Goal: Task Accomplishment & Management: Use online tool/utility

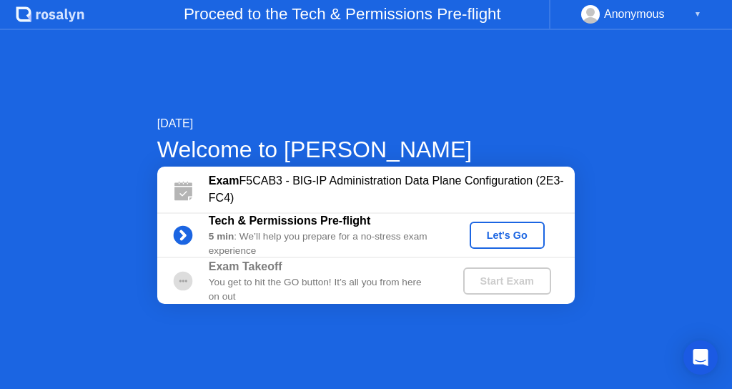
drag, startPoint x: 532, startPoint y: 236, endPoint x: 578, endPoint y: 127, distance: 118.1
click at [575, 127] on div "[DATE] Welcome to [PERSON_NAME] Exam F5CAB3 - BIG-IP Administration Data Plane …" at bounding box center [365, 209] width 417 height 189
click at [520, 232] on div "Let's Go" at bounding box center [507, 234] width 64 height 11
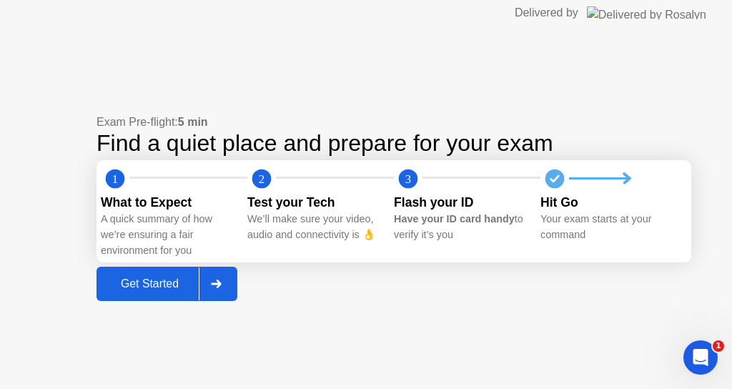
click at [6, 314] on div "Exam Pre-flight: 5 min Find a quiet place and prepare for your exam 1 2 3 What …" at bounding box center [366, 207] width 732 height 363
click at [134, 286] on div "Get Started" at bounding box center [150, 283] width 98 height 13
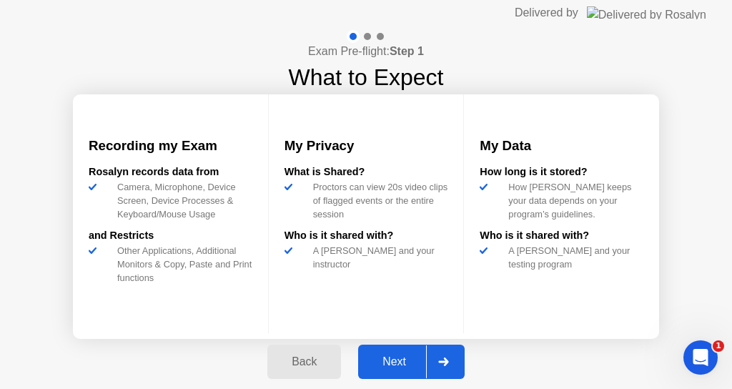
click at [397, 359] on div "Next" at bounding box center [394, 361] width 64 height 13
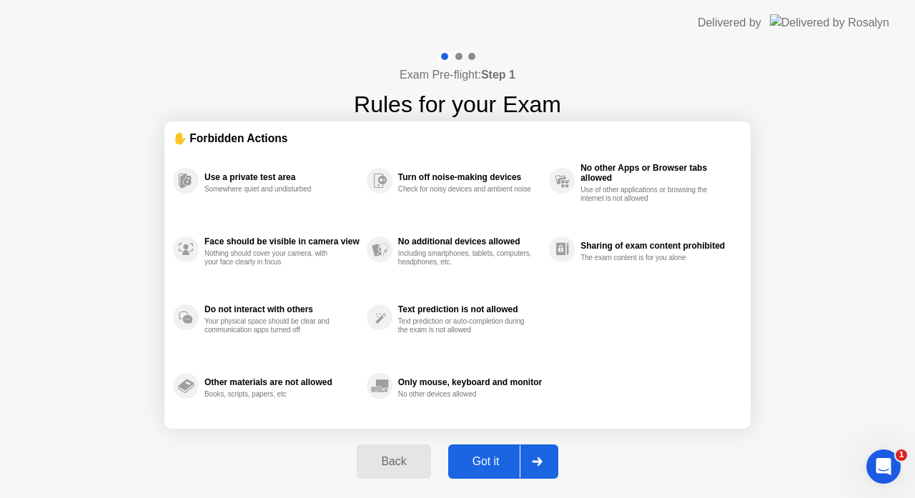
click at [494, 388] on div "Got it" at bounding box center [485, 461] width 67 height 13
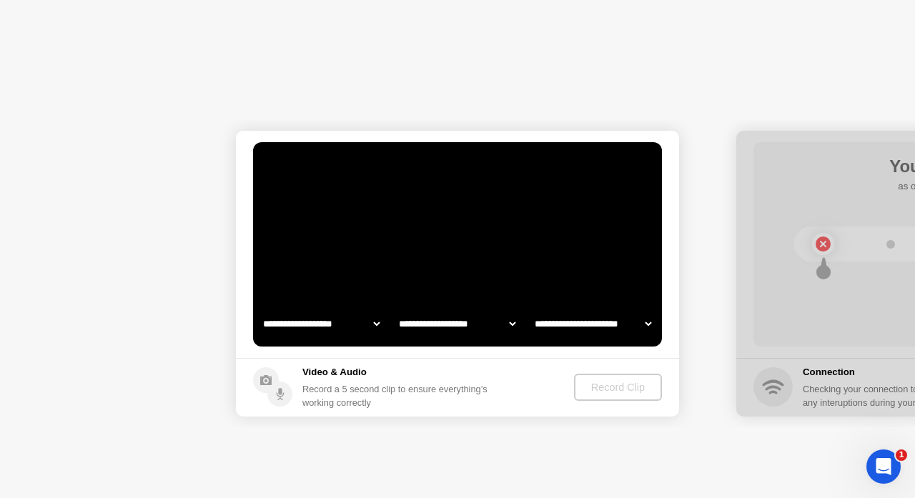
select select "**********"
select select "*******"
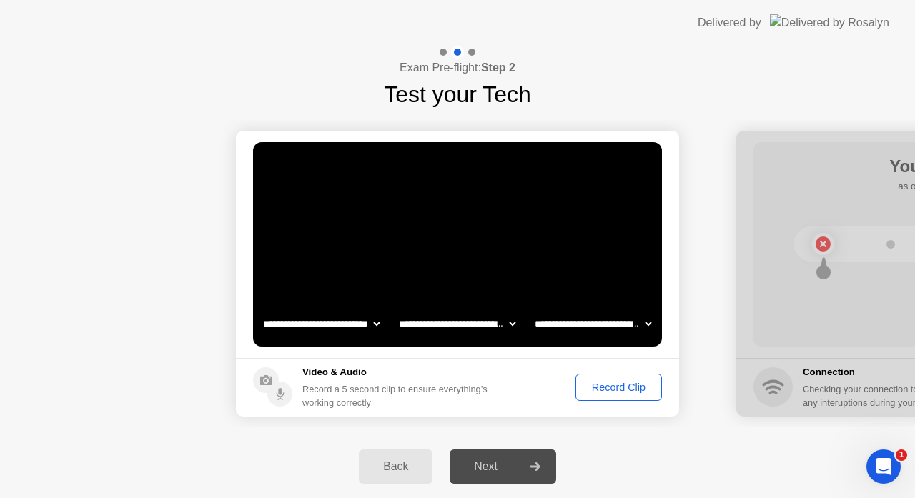
click at [606, 388] on div "Record Clip" at bounding box center [618, 387] width 76 height 11
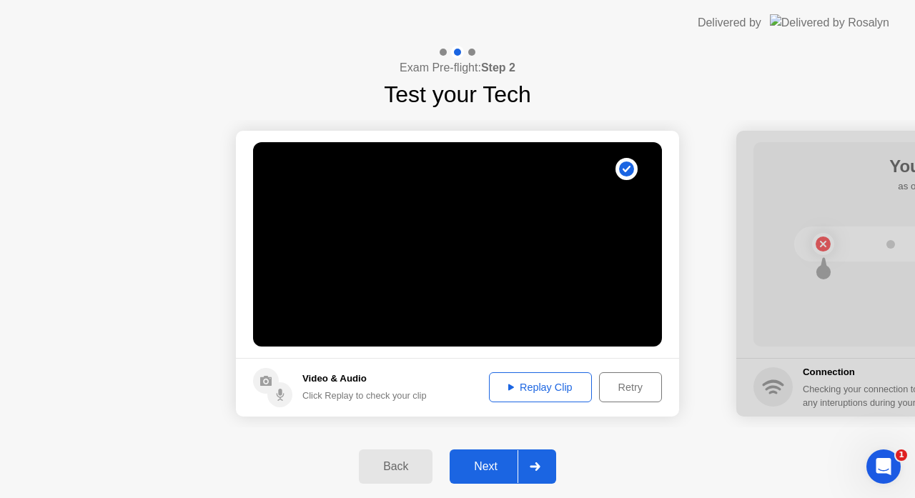
drag, startPoint x: 490, startPoint y: 465, endPoint x: 491, endPoint y: 453, distance: 11.5
click at [491, 388] on button "Next" at bounding box center [503, 467] width 106 height 34
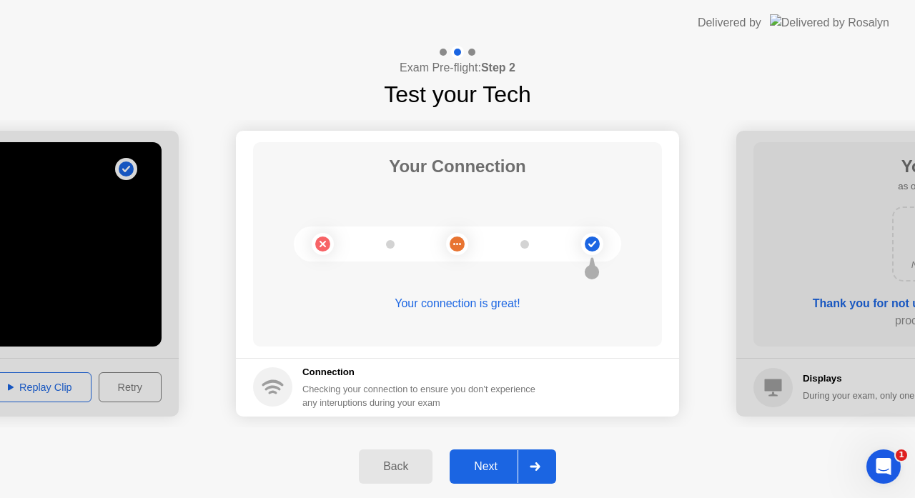
click at [498, 388] on div "Next" at bounding box center [486, 466] width 64 height 13
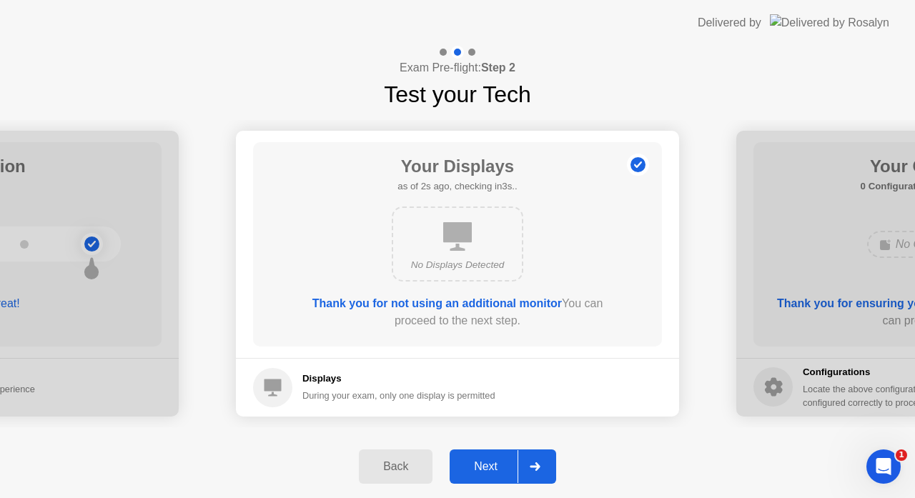
click at [498, 388] on div "Next" at bounding box center [486, 466] width 64 height 13
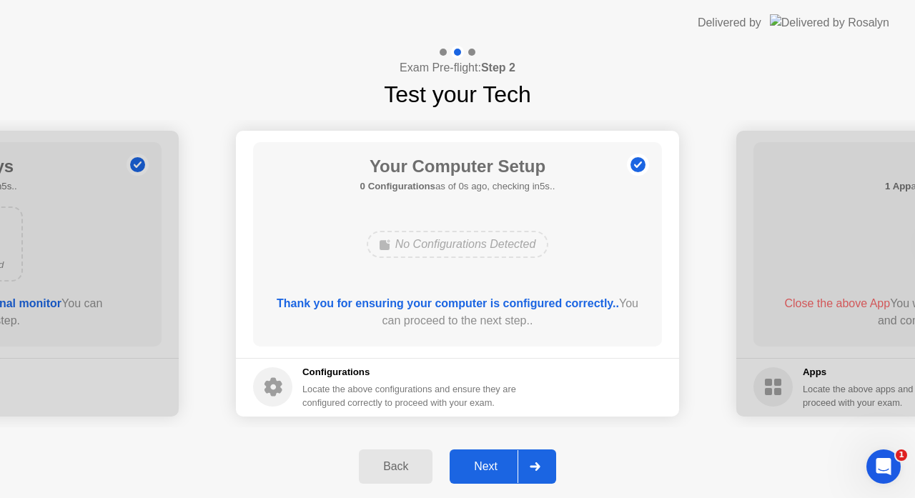
click at [498, 388] on div "Next" at bounding box center [486, 466] width 64 height 13
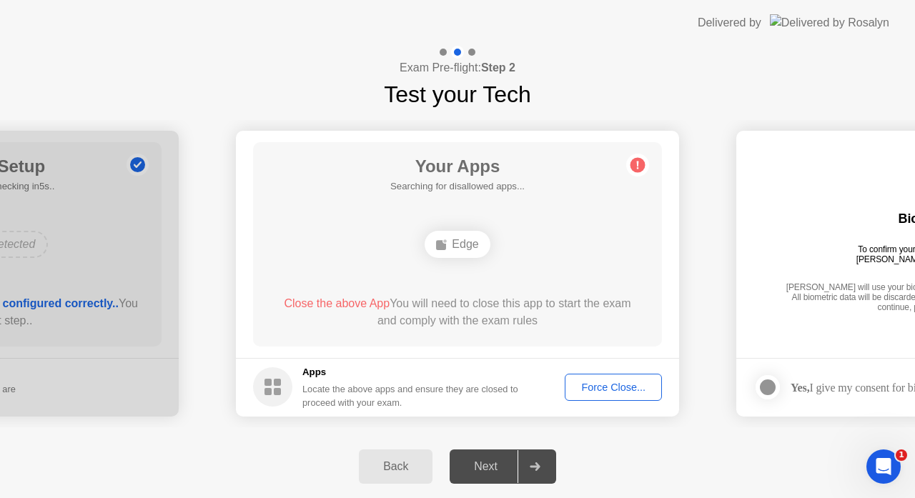
click at [457, 239] on div "Edge" at bounding box center [457, 244] width 65 height 27
click at [450, 242] on div "Edge" at bounding box center [457, 244] width 65 height 27
click at [598, 384] on div "Force Close..." at bounding box center [613, 387] width 87 height 11
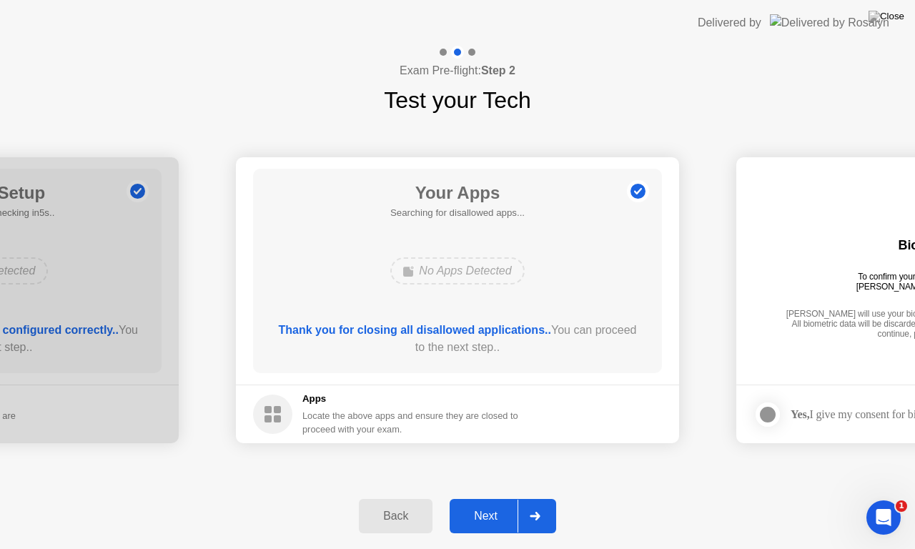
click at [488, 388] on div "Next" at bounding box center [486, 516] width 64 height 13
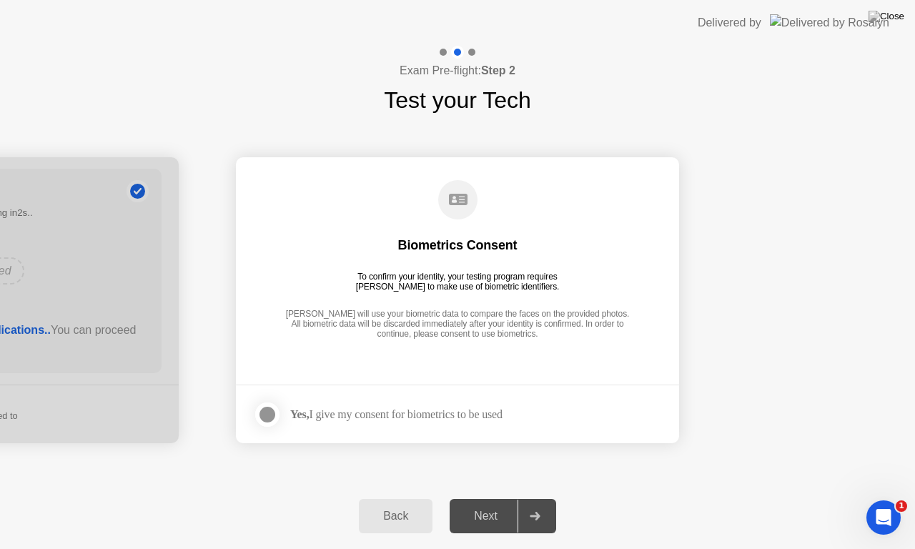
click at [269, 388] on div at bounding box center [267, 414] width 17 height 17
drag, startPoint x: 347, startPoint y: 419, endPoint x: 336, endPoint y: 447, distance: 30.1
click at [347, 388] on div "Yes, I give my consent for biometrics to be used" at bounding box center [396, 414] width 212 height 14
click at [490, 388] on div "Next" at bounding box center [486, 516] width 64 height 13
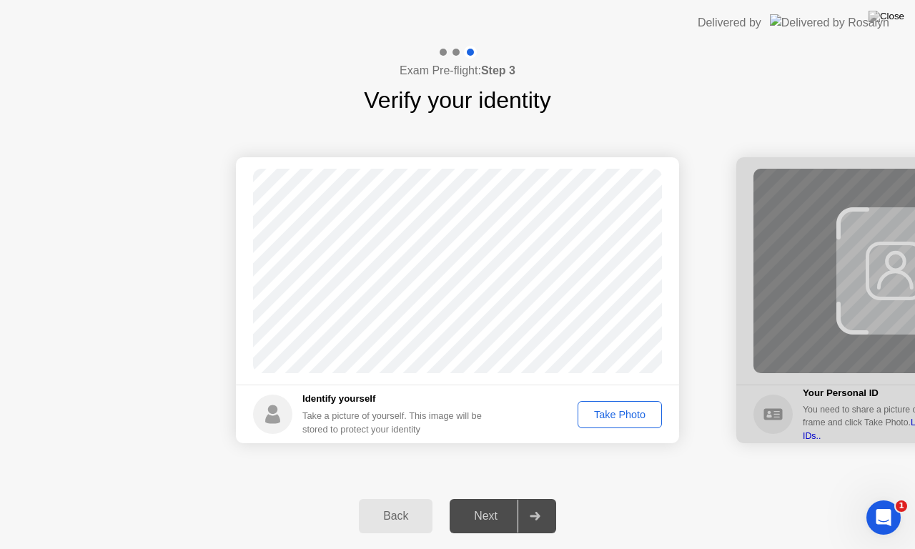
click at [595, 388] on div "Take Photo" at bounding box center [619, 414] width 74 height 11
drag, startPoint x: 479, startPoint y: 522, endPoint x: 488, endPoint y: 515, distance: 11.7
click at [479, 388] on div "Next" at bounding box center [486, 516] width 64 height 13
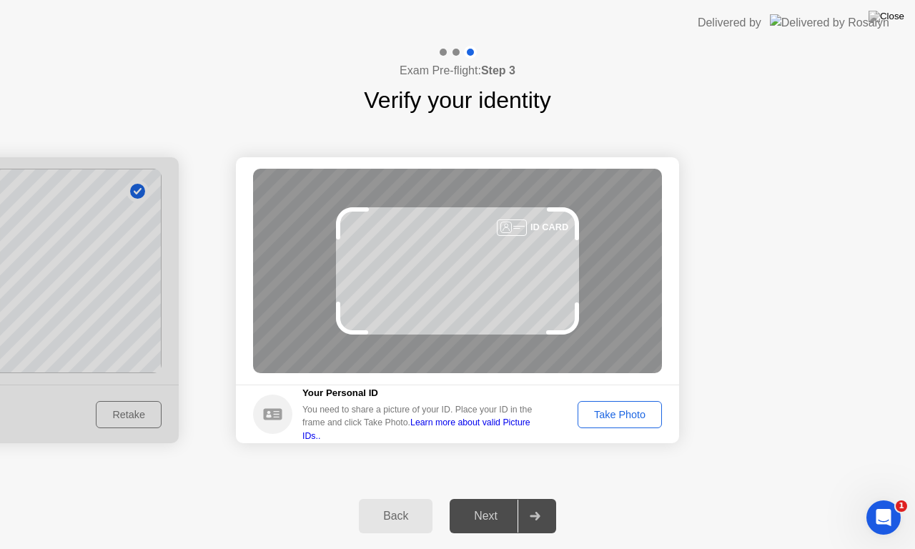
click at [595, 388] on div "Take Photo" at bounding box center [619, 414] width 74 height 11
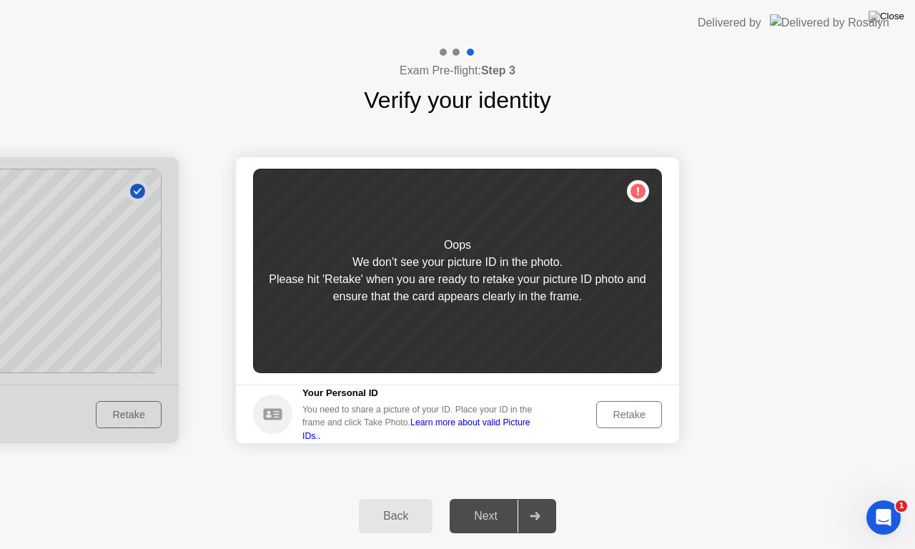
click at [616, 388] on div "Retake" at bounding box center [629, 414] width 56 height 11
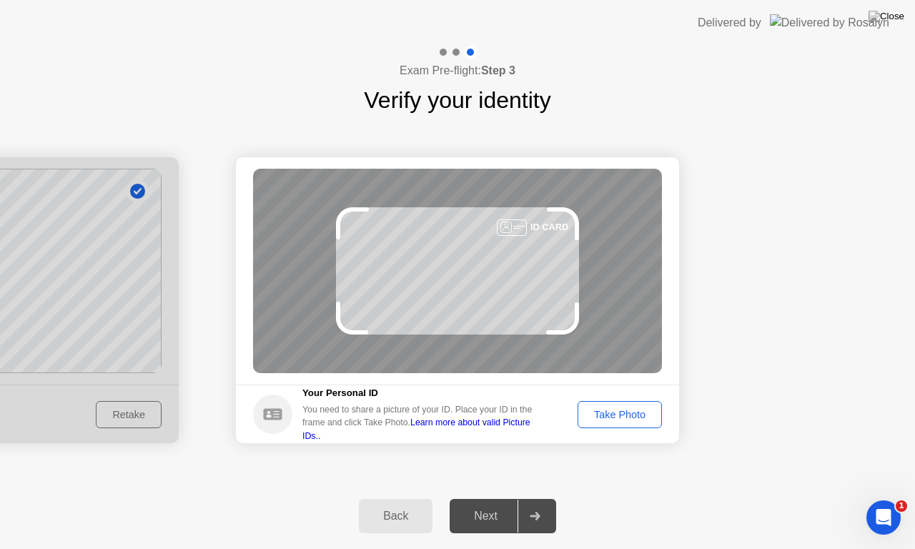
click at [599, 388] on div "Take Photo" at bounding box center [619, 414] width 74 height 11
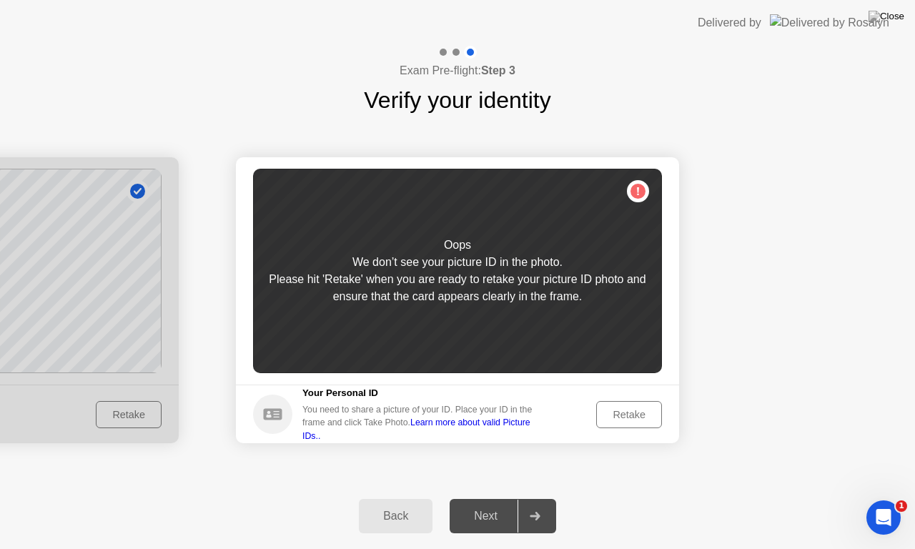
click at [607, 388] on div "Retake" at bounding box center [629, 414] width 56 height 11
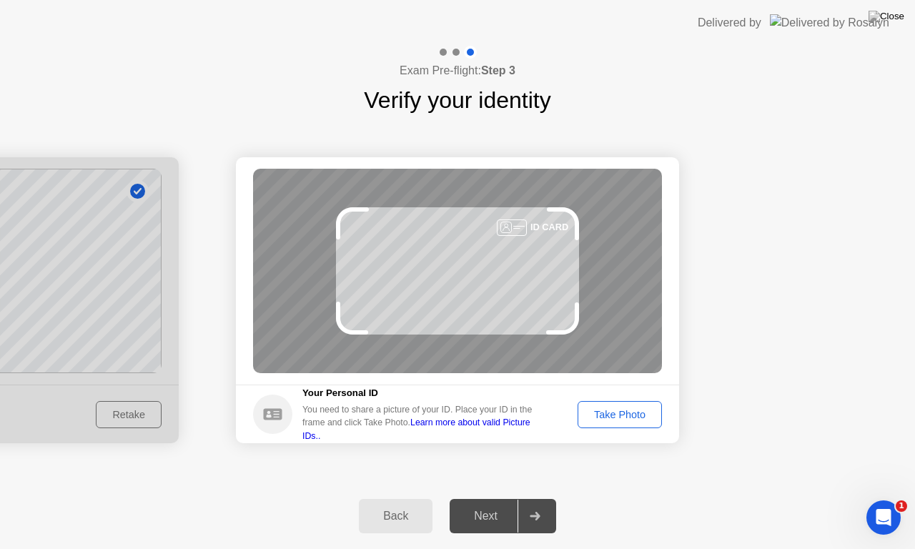
click at [632, 388] on div "Take Photo" at bounding box center [619, 414] width 74 height 11
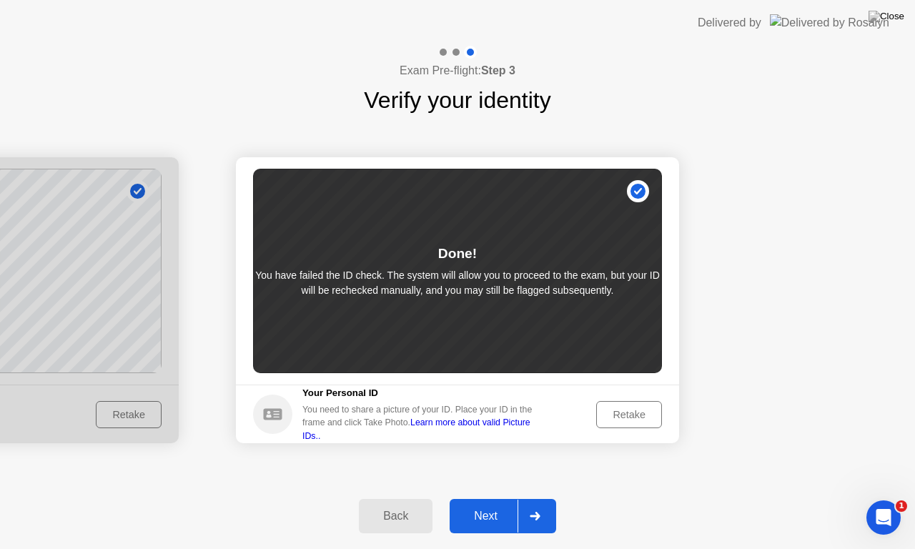
click at [492, 388] on button "Next" at bounding box center [503, 516] width 106 height 34
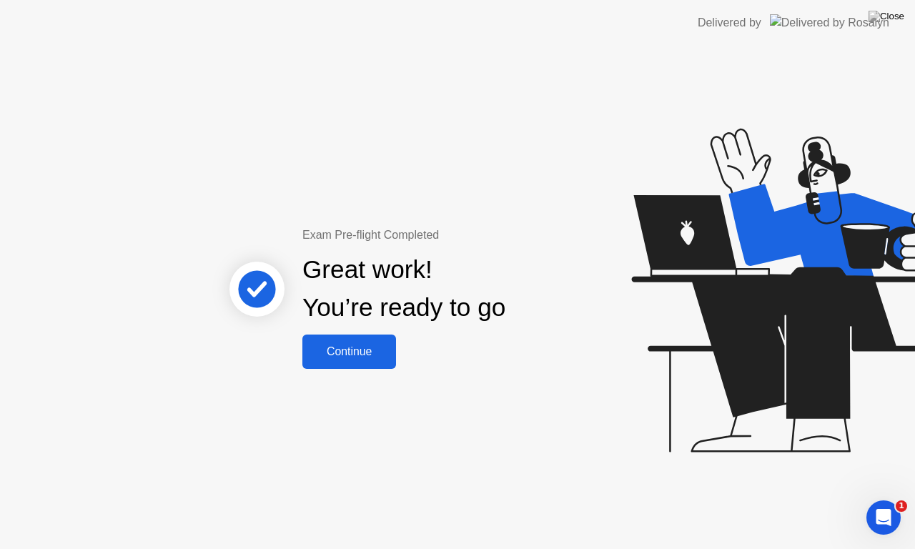
click at [339, 345] on div "Continue" at bounding box center [349, 351] width 85 height 13
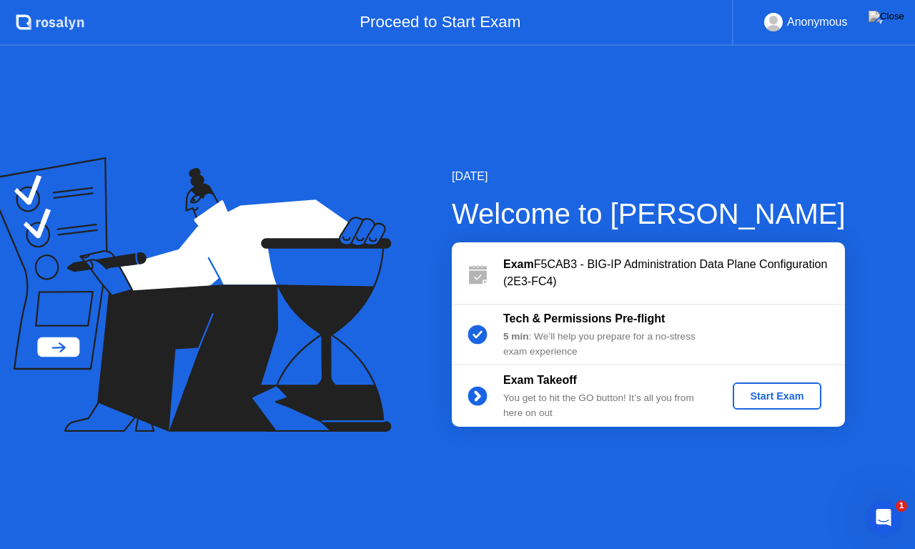
click at [731, 388] on div "Start Exam" at bounding box center [776, 395] width 76 height 11
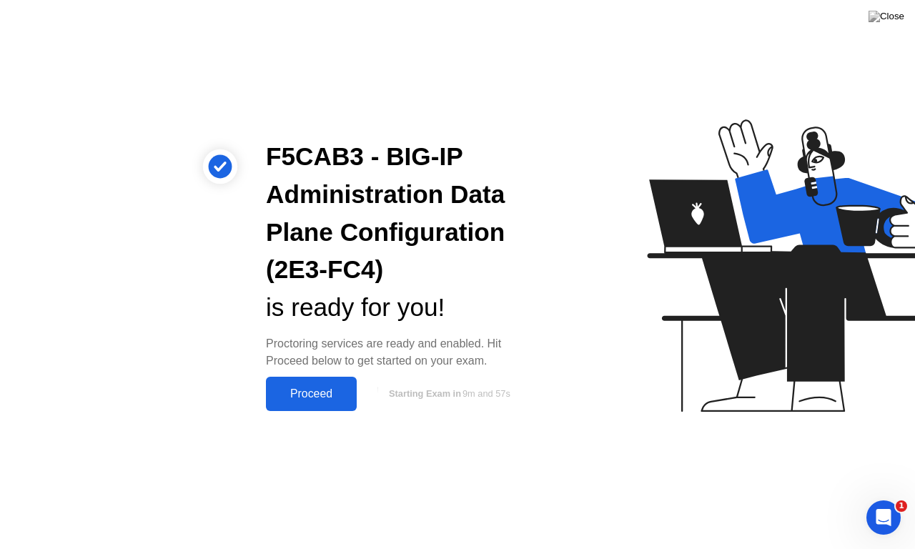
click at [312, 388] on div "Proceed" at bounding box center [311, 393] width 82 height 13
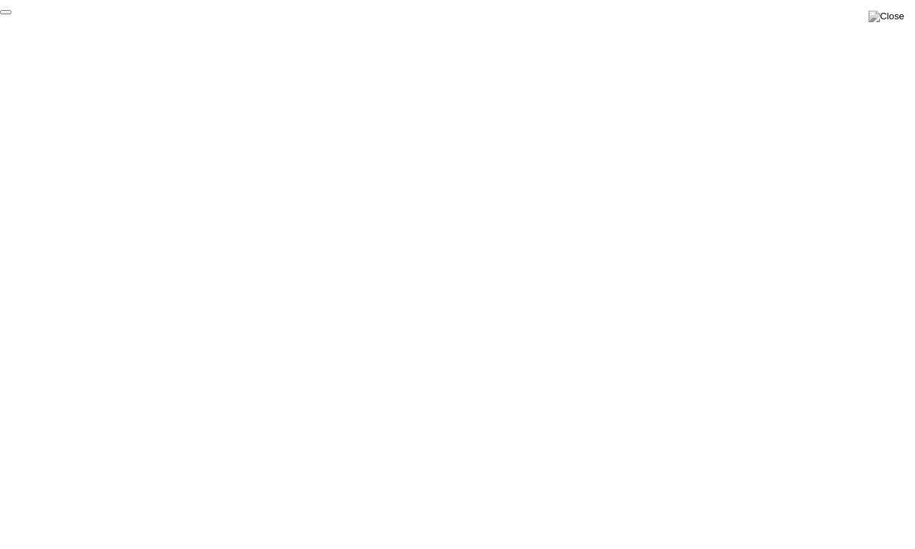
click div "End Proctoring Session"
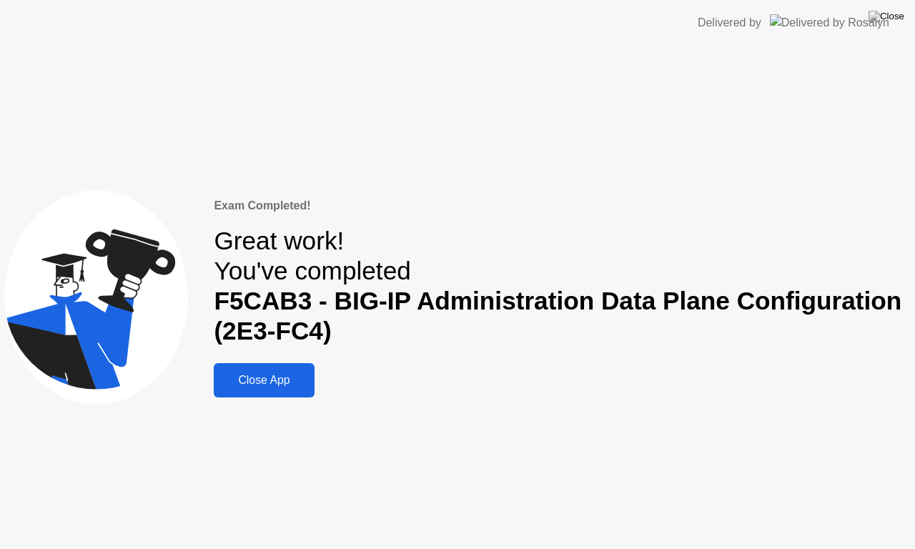
click at [249, 378] on div "Close App" at bounding box center [263, 380] width 91 height 13
